Goal: Navigation & Orientation: Find specific page/section

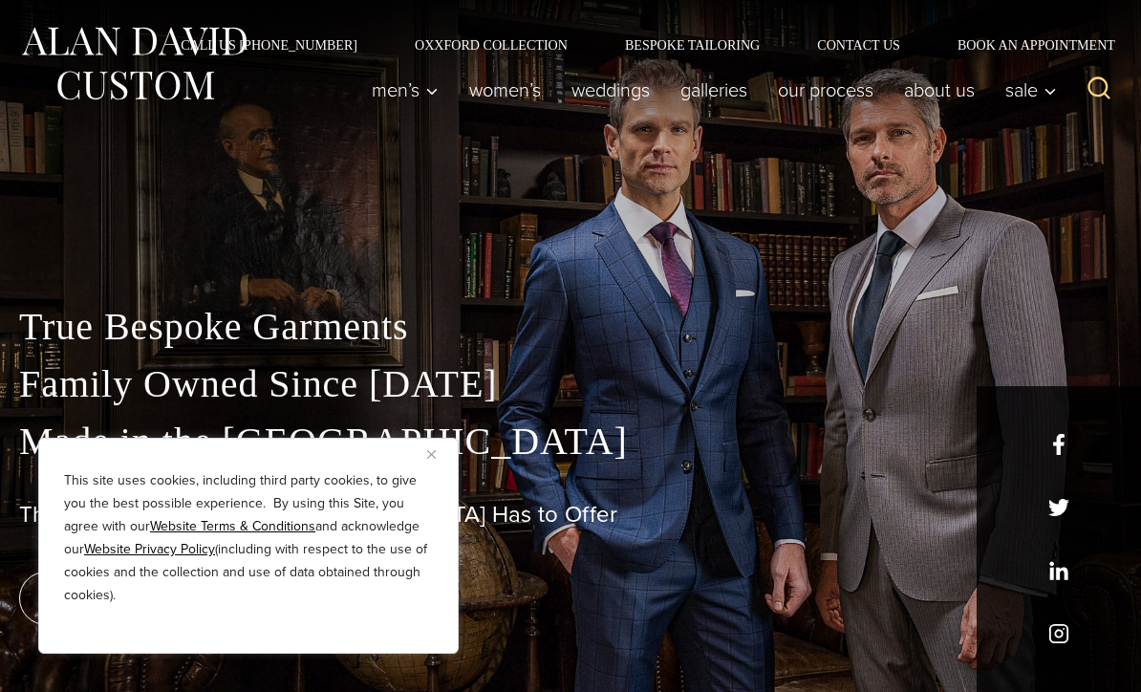
click at [622, 71] on link "weddings" at bounding box center [610, 90] width 109 height 38
click at [986, 85] on link "About Us" at bounding box center [939, 90] width 101 height 38
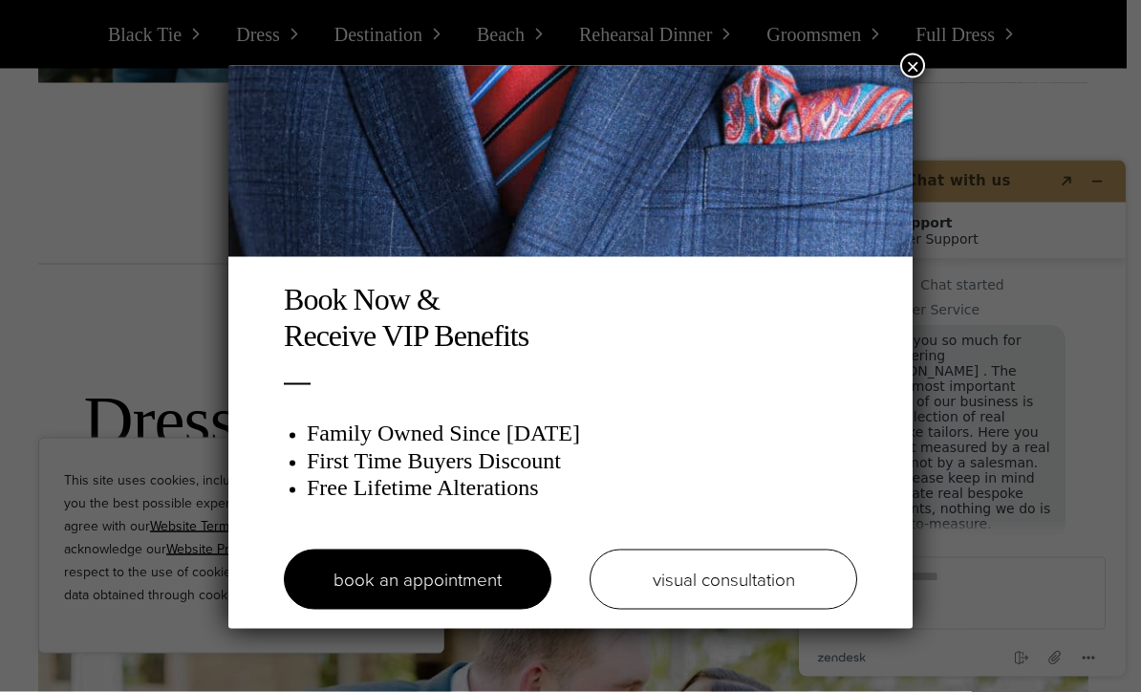
click at [905, 52] on div "Book Now & Receive VIP Benefits Family Owned Since [DATE] First Time Buyers Dis…" at bounding box center [570, 346] width 1141 height 692
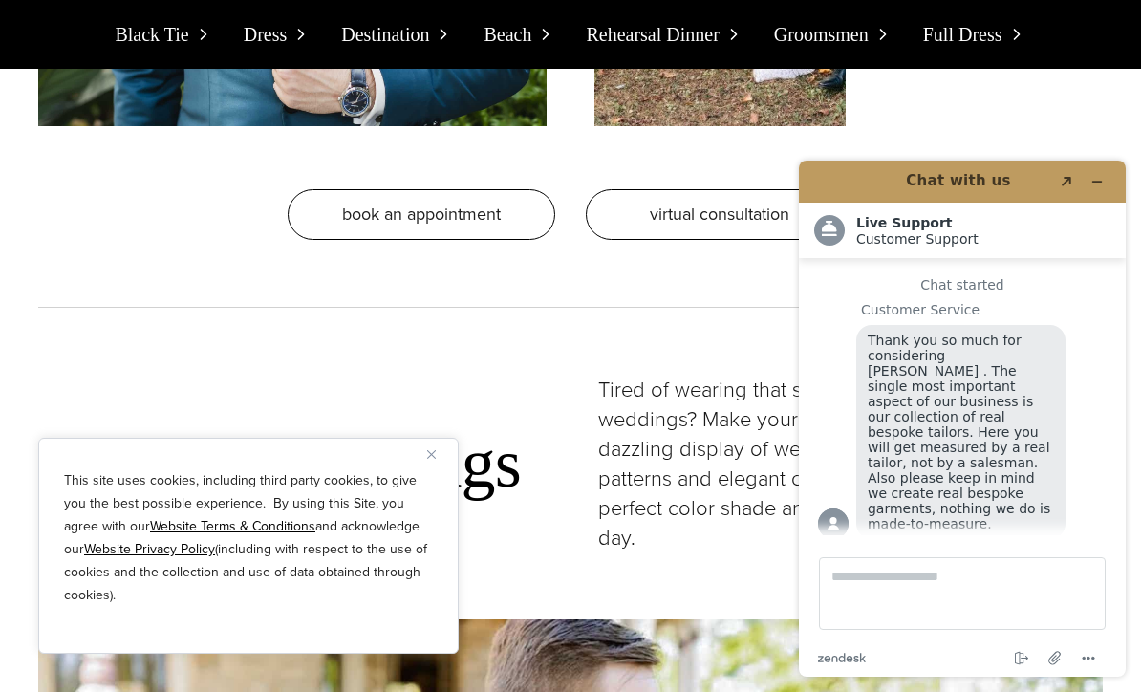
scroll to position [3439, 0]
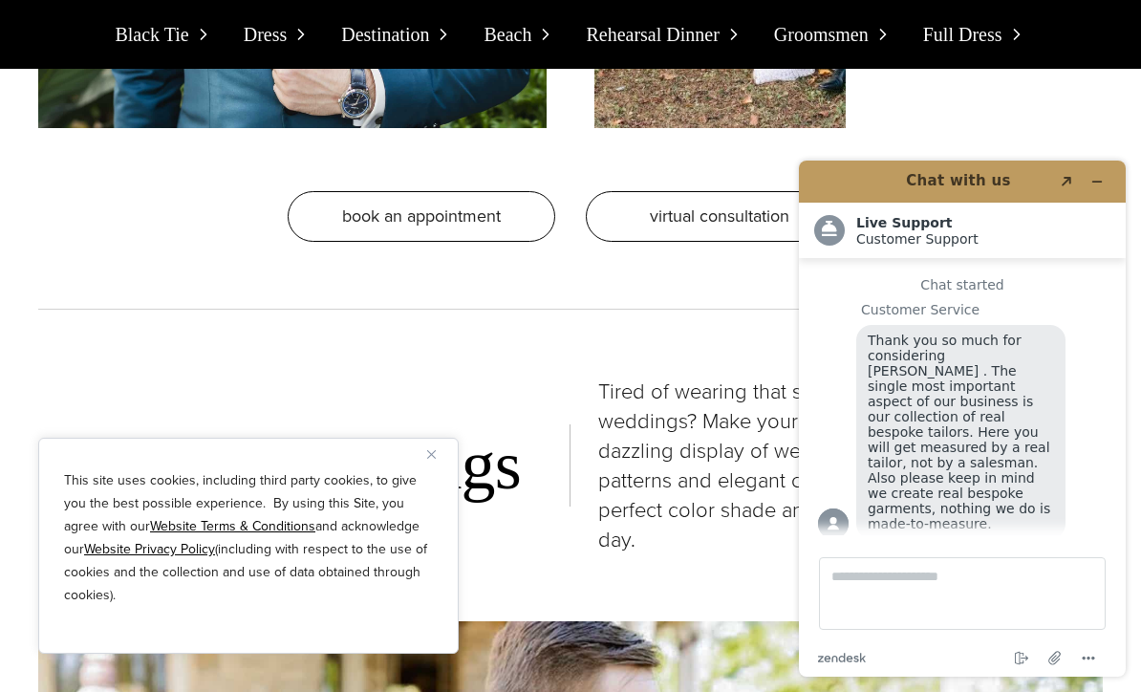
click at [1109, 160] on div "Chat with us Created with Sketch. .cls-1{fill:#fff;} Live Support Customer Supp…" at bounding box center [961, 418] width 357 height 546
click at [1100, 194] on button "Minimize widget" at bounding box center [1096, 181] width 31 height 27
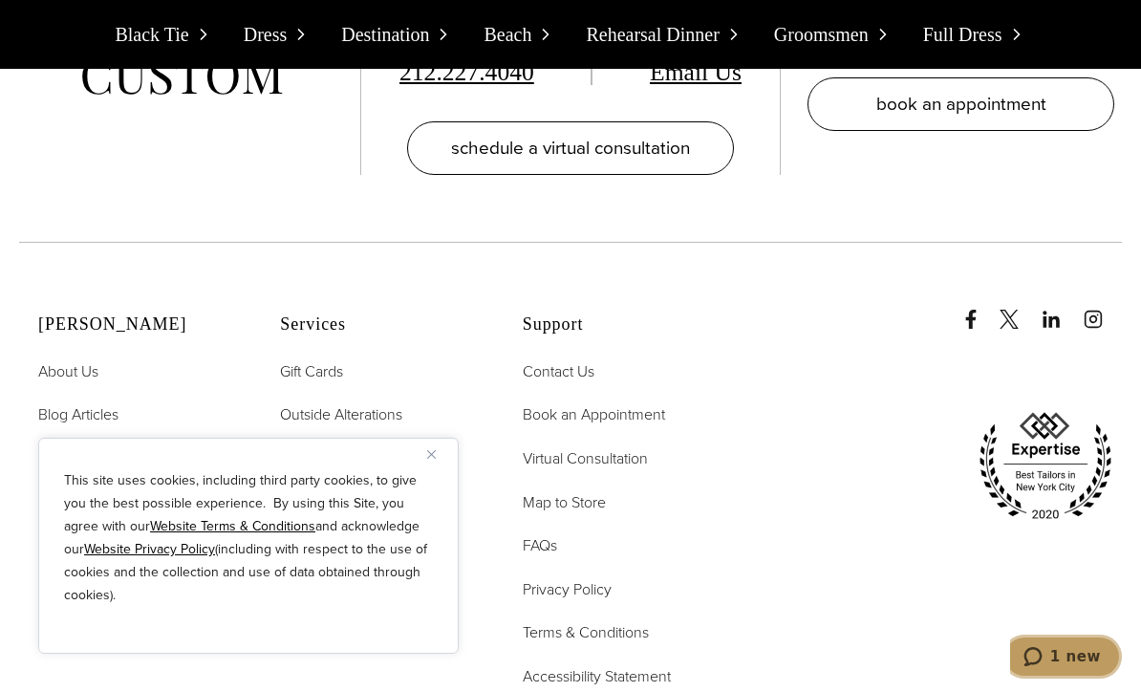
scroll to position [17186, 0]
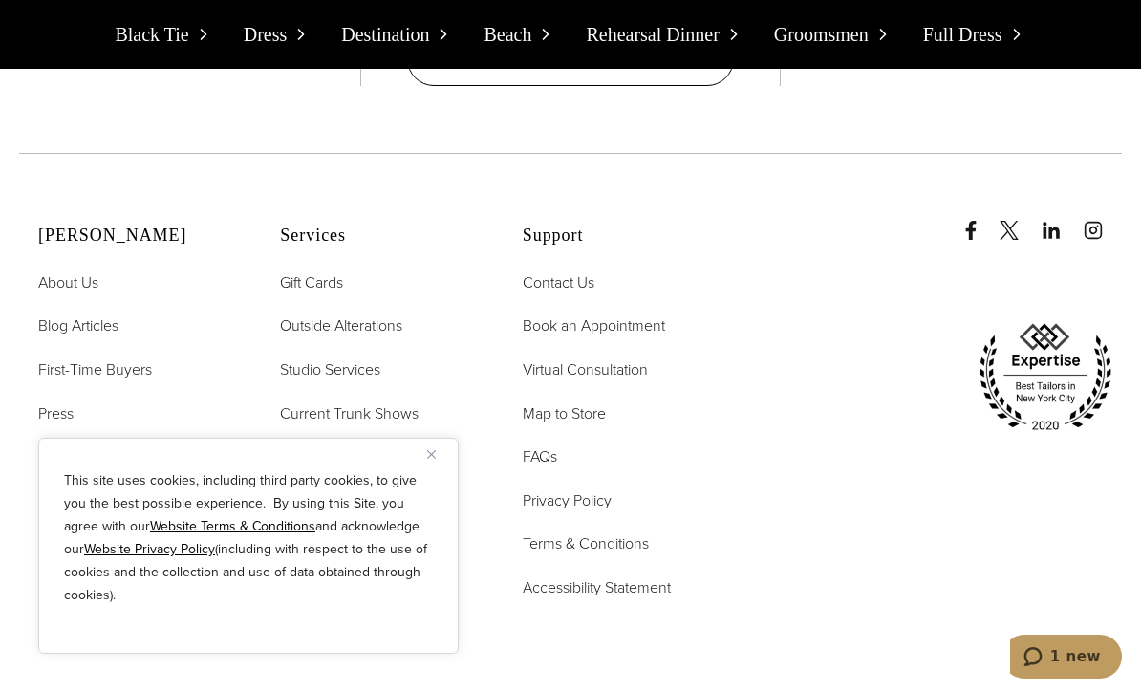
click at [1093, 221] on icon "instagram" at bounding box center [1092, 230] width 19 height 19
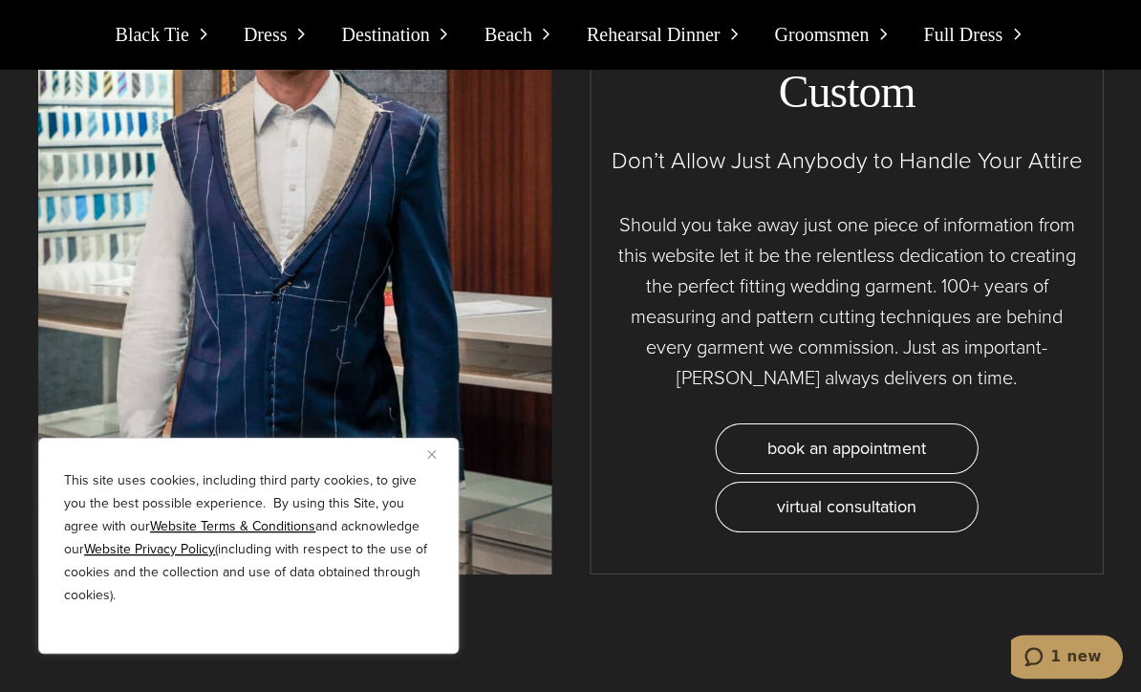
scroll to position [14311, 0]
